Goal: Check status: Check status

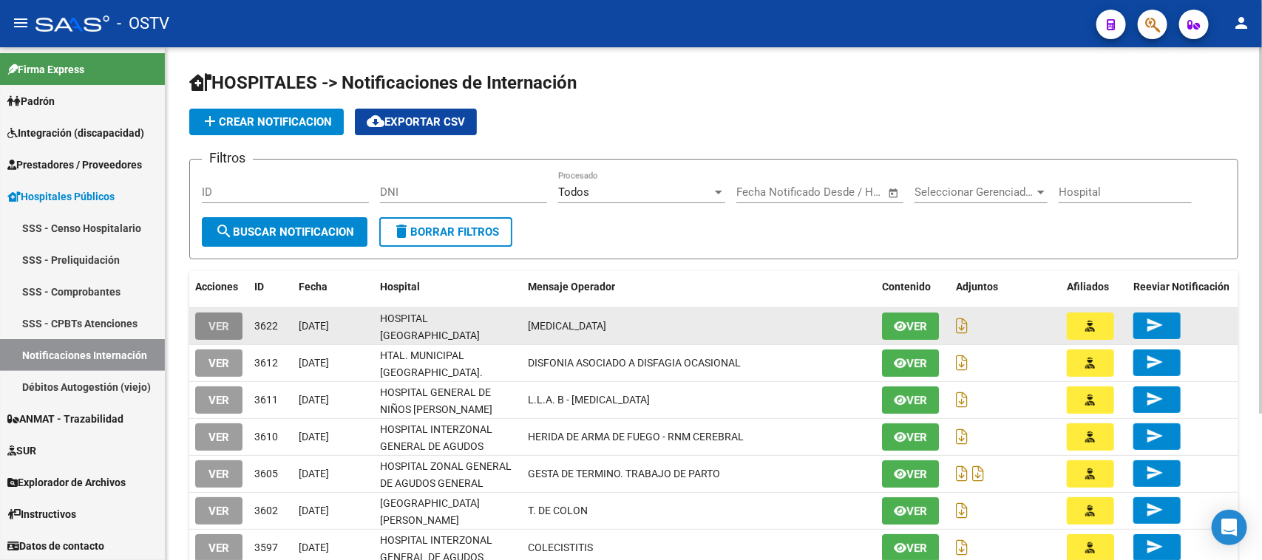
click at [222, 323] on span "VER" at bounding box center [218, 326] width 21 height 13
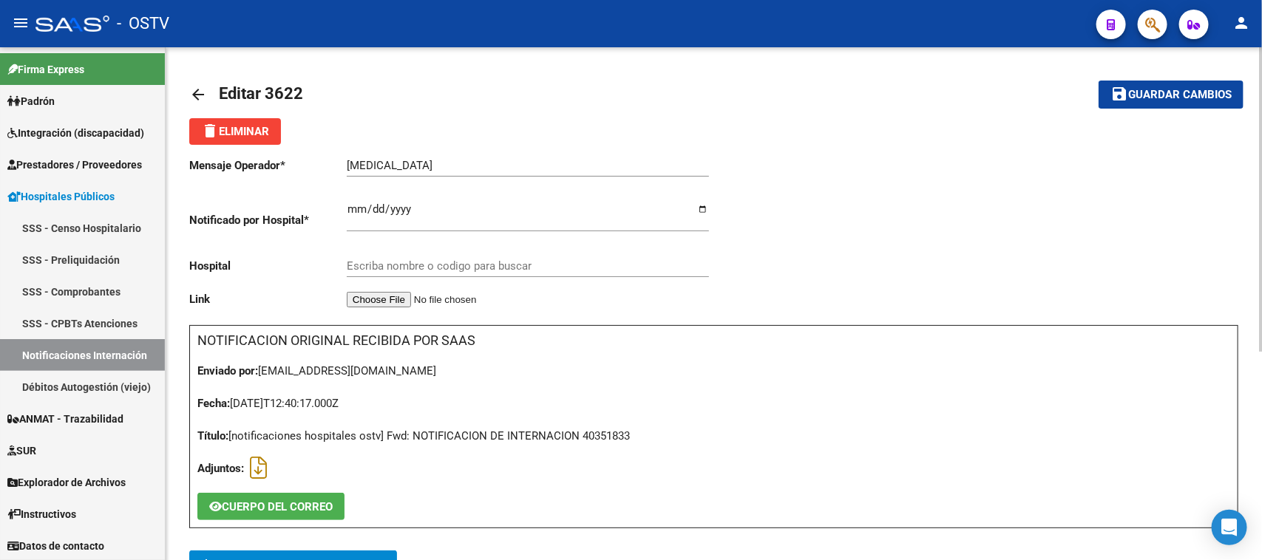
type input "HOSPITAL [GEOGRAPHIC_DATA][PERSON_NAME]"
click at [253, 468] on icon at bounding box center [258, 468] width 17 height 1
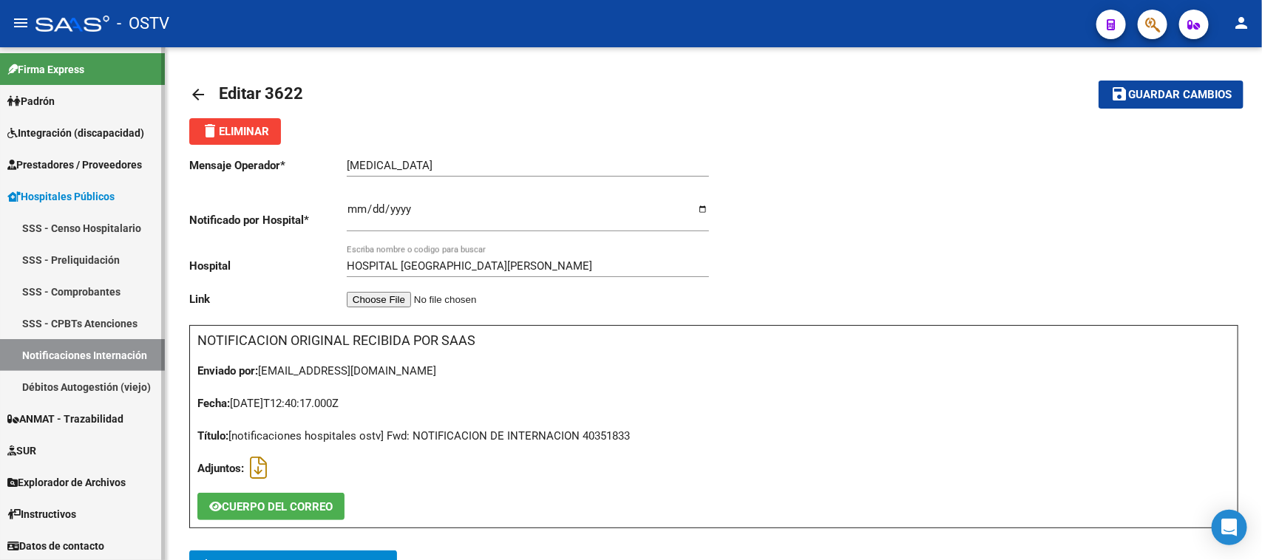
click at [67, 360] on link "Notificaciones Internación" at bounding box center [82, 355] width 165 height 32
